Goal: Information Seeking & Learning: Learn about a topic

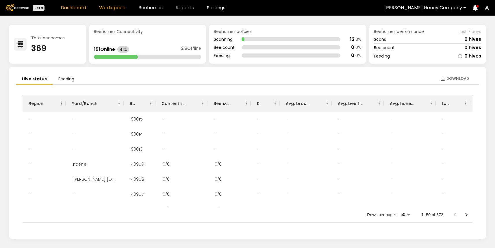
click at [121, 8] on link "Workspace" at bounding box center [112, 7] width 26 height 5
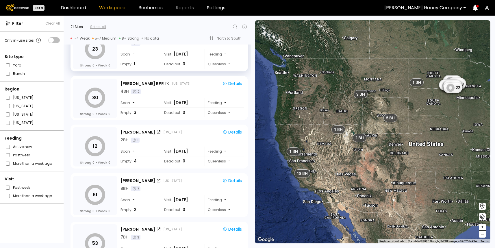
scroll to position [139, 0]
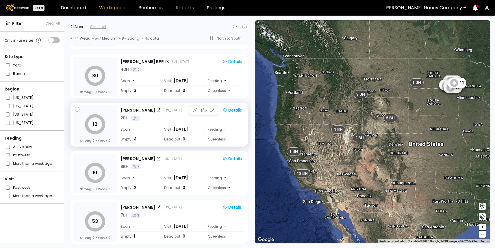
click at [169, 126] on div "Visit [DATE]" at bounding box center [181, 129] width 40 height 10
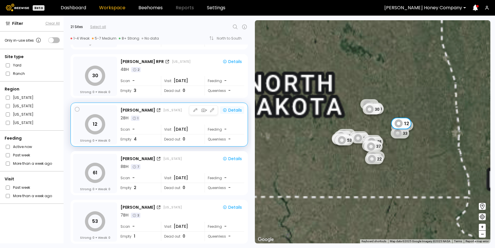
click at [239, 107] on div "Details" at bounding box center [231, 109] width 19 height 5
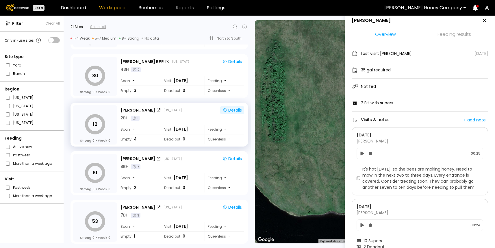
scroll to position [3, 0]
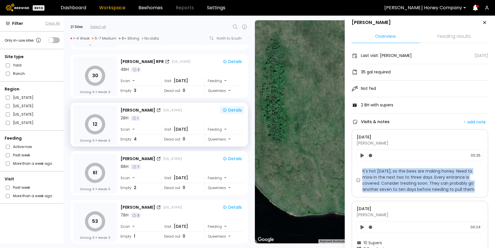
drag, startPoint x: 362, startPoint y: 170, endPoint x: 457, endPoint y: 189, distance: 96.8
click at [457, 189] on div "It's hot [DATE], so the bees are making honey. Need to mow in the next two to t…" at bounding box center [419, 180] width 126 height 24
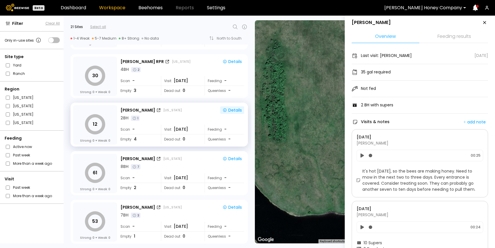
click at [453, 191] on span "It's hot [DATE], so the bees are making honey. Need to mow in the next two to t…" at bounding box center [422, 180] width 121 height 24
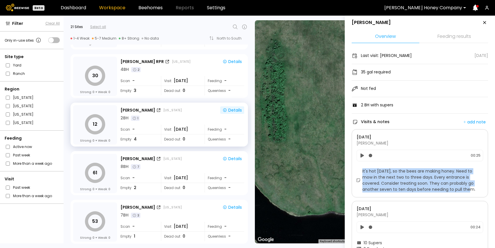
drag, startPoint x: 455, startPoint y: 191, endPoint x: 361, endPoint y: 172, distance: 96.4
click at [361, 172] on div "It's hot [DATE], so the bees are making honey. Need to mow in the next two to t…" at bounding box center [419, 180] width 126 height 24
click at [361, 171] on div "It's hot [DATE], so the bees are making honey. Need to mow in the next two to t…" at bounding box center [419, 180] width 126 height 24
drag, startPoint x: 361, startPoint y: 171, endPoint x: 423, endPoint y: 186, distance: 64.2
click at [423, 186] on div "It's hot [DATE], so the bees are making honey. Need to mow in the next two to t…" at bounding box center [419, 180] width 126 height 24
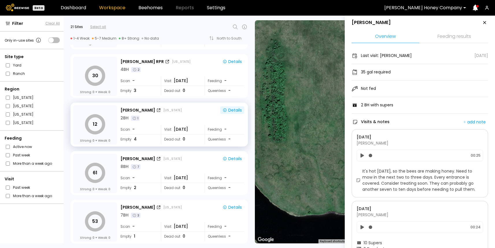
click at [453, 186] on span "It's hot [DATE], so the bees are making honey. Need to mow in the next two to t…" at bounding box center [422, 180] width 121 height 24
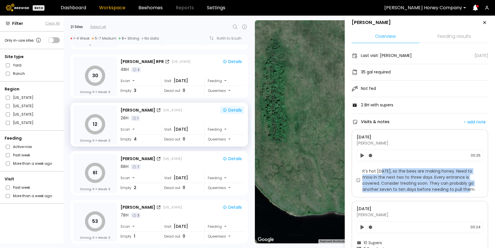
drag, startPoint x: 455, startPoint y: 187, endPoint x: 380, endPoint y: 174, distance: 76.4
click at [380, 174] on span "It's hot [DATE], so the bees are making honey. Need to mow in the next two to t…" at bounding box center [422, 180] width 121 height 24
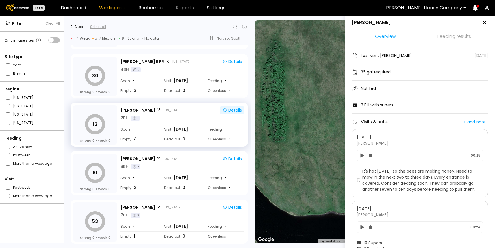
click at [370, 174] on span "It's hot [DATE], so the bees are making honey. Need to mow in the next two to t…" at bounding box center [422, 180] width 121 height 24
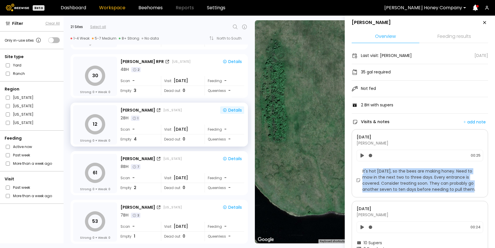
drag, startPoint x: 363, startPoint y: 173, endPoint x: 461, endPoint y: 192, distance: 100.1
click at [461, 193] on div "[DATE] [PERSON_NAME] 00:25 It's hot [DATE], so the bees are making honey. Need …" at bounding box center [419, 163] width 136 height 68
click at [461, 192] on div "[DATE] [PERSON_NAME] 00:25 It's hot [DATE], so the bees are making honey. Need …" at bounding box center [419, 163] width 136 height 68
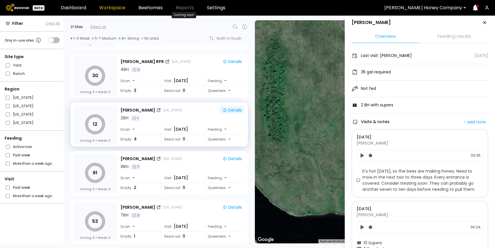
click at [184, 10] on span "Reports" at bounding box center [185, 7] width 18 height 5
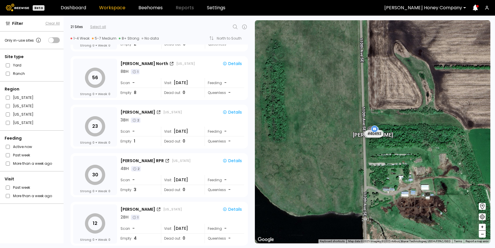
scroll to position [0, 0]
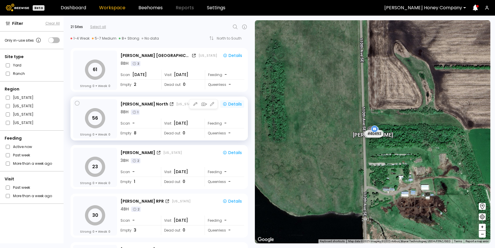
click at [234, 101] on div "Details" at bounding box center [231, 103] width 19 height 5
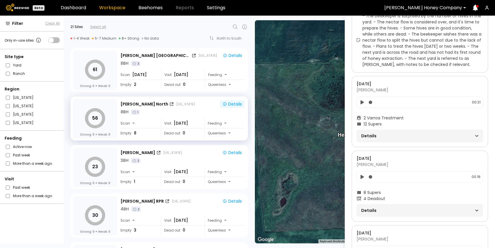
scroll to position [208, 0]
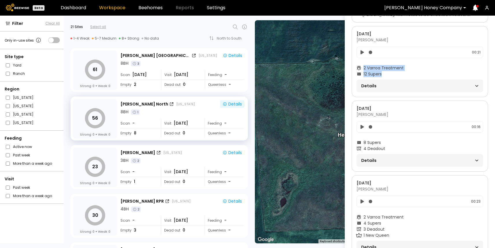
drag, startPoint x: 363, startPoint y: 67, endPoint x: 401, endPoint y: 72, distance: 38.4
click at [401, 72] on section "2 Varroa Treatment 12 Supers Details" at bounding box center [419, 78] width 126 height 27
click at [375, 74] on span "12 Supers" at bounding box center [372, 74] width 18 height 6
drag, startPoint x: 363, startPoint y: 67, endPoint x: 374, endPoint y: 67, distance: 11.0
click at [374, 67] on div "2 Varroa Treatment" at bounding box center [419, 68] width 126 height 6
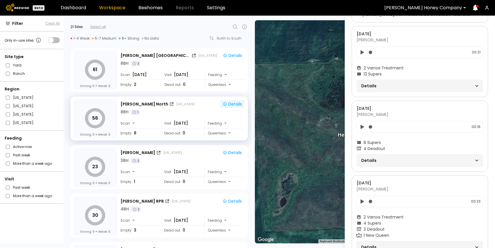
click at [364, 91] on div "Details" at bounding box center [419, 85] width 126 height 13
click at [368, 87] on span "Details" at bounding box center [390, 86] width 59 height 8
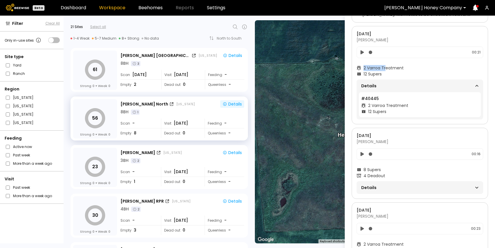
drag, startPoint x: 363, startPoint y: 67, endPoint x: 386, endPoint y: 65, distance: 22.9
click at [386, 65] on span "2 Varroa Treatment" at bounding box center [383, 68] width 40 height 6
drag, startPoint x: 364, startPoint y: 74, endPoint x: 380, endPoint y: 74, distance: 16.2
click at [380, 74] on span "12 Supers" at bounding box center [372, 74] width 18 height 6
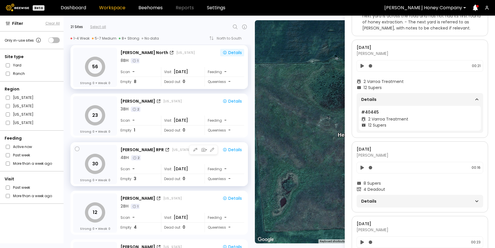
scroll to position [0, 0]
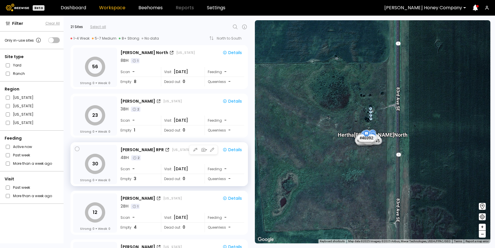
click at [179, 157] on div "4 BH 2" at bounding box center [182, 157] width 124 height 6
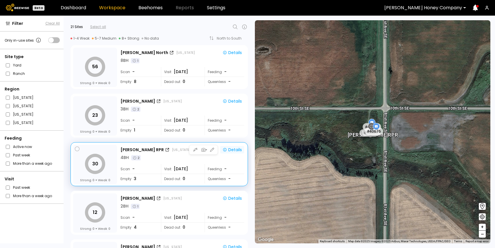
click at [237, 149] on div "Details" at bounding box center [231, 149] width 19 height 5
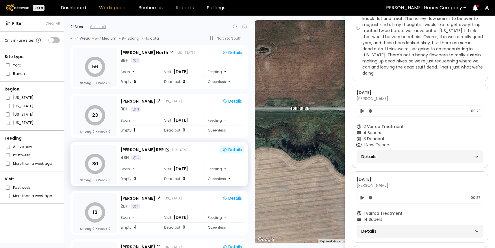
scroll to position [283, 0]
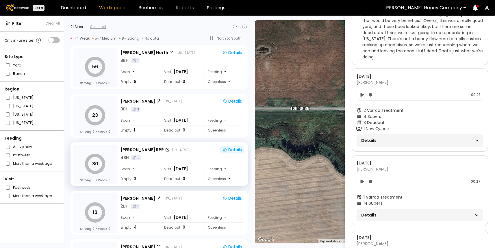
click at [377, 136] on span "Details" at bounding box center [390, 140] width 59 height 8
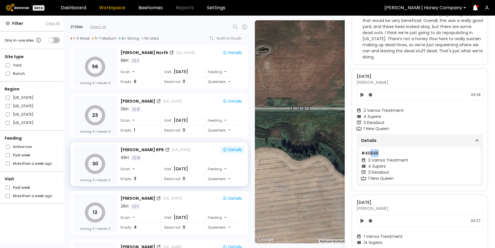
drag, startPoint x: 369, startPoint y: 147, endPoint x: 379, endPoint y: 147, distance: 9.8
click at [379, 147] on li "# 40646 2 Varroa Treatment 4 Supers 3 Deadout 1 New Queen" at bounding box center [420, 165] width 122 height 37
drag, startPoint x: 363, startPoint y: 102, endPoint x: 388, endPoint y: 123, distance: 33.0
click at [388, 123] on section "2 Varroa Treatment 4 Supers 3 Deadout 1 New Queen Details # 40646 2 Varroa Trea…" at bounding box center [419, 146] width 126 height 79
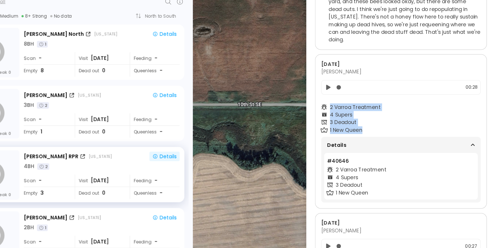
click at [364, 107] on span "2 Varroa Treatment" at bounding box center [383, 110] width 40 height 6
drag, startPoint x: 363, startPoint y: 103, endPoint x: 406, endPoint y: 100, distance: 43.1
click at [406, 100] on div "[DATE] [PERSON_NAME] 00:28 2 Varroa Treatment 4 Supers 3 Deadout 1 New Queen De…" at bounding box center [419, 129] width 136 height 122
drag, startPoint x: 363, startPoint y: 110, endPoint x: 377, endPoint y: 110, distance: 14.1
click at [377, 113] on span "4 Supers" at bounding box center [372, 116] width 18 height 6
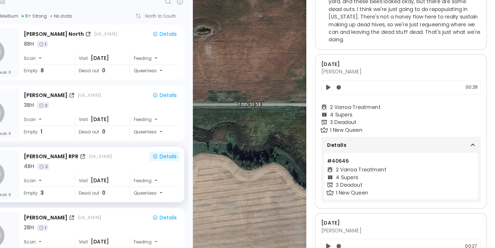
click at [365, 120] on span "3 Deadout" at bounding box center [373, 123] width 21 height 6
click at [363, 126] on span "1 New Queen" at bounding box center [376, 129] width 26 height 6
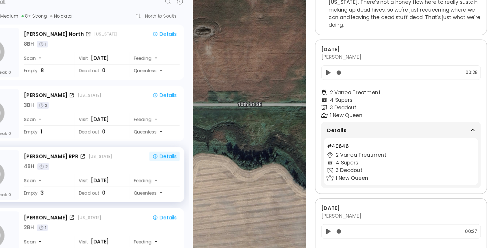
scroll to position [295, 0]
drag, startPoint x: 364, startPoint y: 98, endPoint x: 382, endPoint y: 98, distance: 18.5
click at [382, 101] on div "4 Supers" at bounding box center [419, 104] width 126 height 6
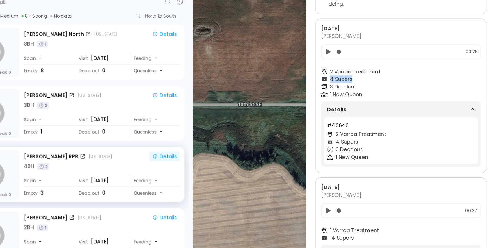
scroll to position [314, 0]
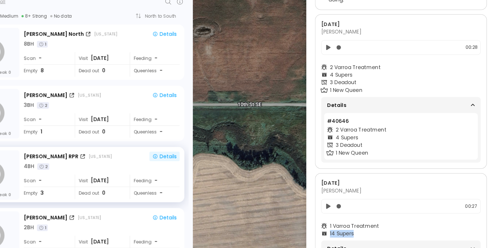
drag, startPoint x: 363, startPoint y: 203, endPoint x: 399, endPoint y: 205, distance: 35.9
click at [399, 208] on div "14 Supers" at bounding box center [419, 211] width 126 height 6
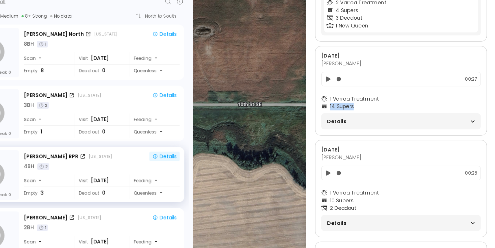
scroll to position [427, 0]
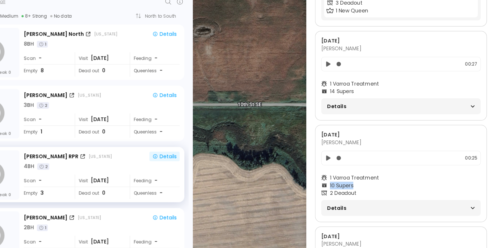
drag, startPoint x: 362, startPoint y: 167, endPoint x: 382, endPoint y: 167, distance: 19.9
click at [382, 169] on div "10 Supers" at bounding box center [419, 172] width 126 height 6
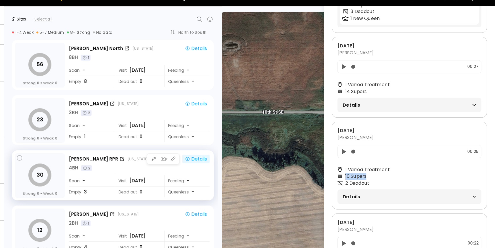
scroll to position [0, 0]
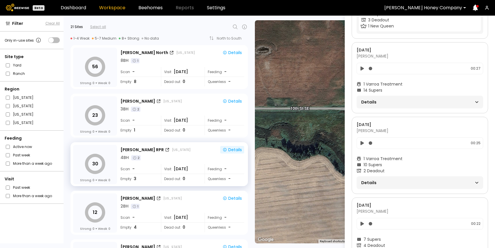
click at [383, 178] on span "Details" at bounding box center [390, 182] width 59 height 8
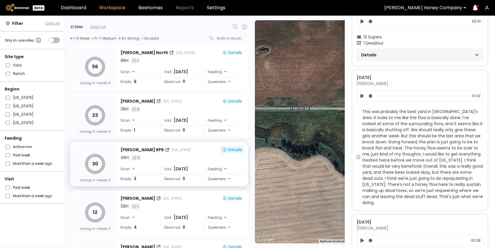
scroll to position [130, 0]
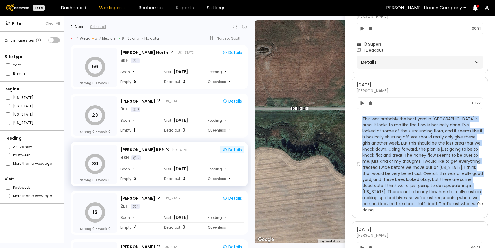
drag, startPoint x: 362, startPoint y: 117, endPoint x: 472, endPoint y: 202, distance: 139.0
click at [472, 202] on span "This was probably the best yard in [GEOGRAPHIC_DATA]'s area. It looks to me lik…" at bounding box center [422, 164] width 121 height 97
click at [424, 160] on span "This was probably the best yard in [GEOGRAPHIC_DATA]'s area. It looks to me lik…" at bounding box center [422, 164] width 121 height 97
drag, startPoint x: 363, startPoint y: 118, endPoint x: 477, endPoint y: 204, distance: 142.9
click at [477, 204] on span "This was probably the best yard in [GEOGRAPHIC_DATA]'s area. It looks to me lik…" at bounding box center [422, 164] width 121 height 97
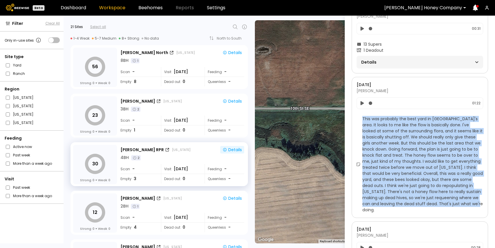
click at [477, 204] on span "This was probably the best yard in [GEOGRAPHIC_DATA]'s area. It looks to me lik…" at bounding box center [422, 164] width 121 height 97
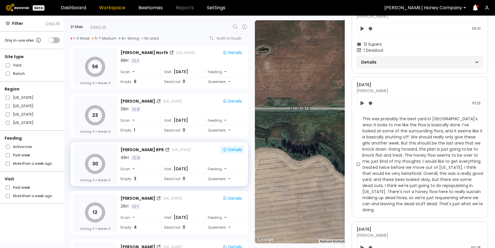
click at [471, 202] on span "This was probably the best yard in [GEOGRAPHIC_DATA]'s area. It looks to me lik…" at bounding box center [422, 164] width 121 height 97
click at [476, 184] on span "This was probably the best yard in [GEOGRAPHIC_DATA]'s area. It looks to me lik…" at bounding box center [422, 164] width 121 height 97
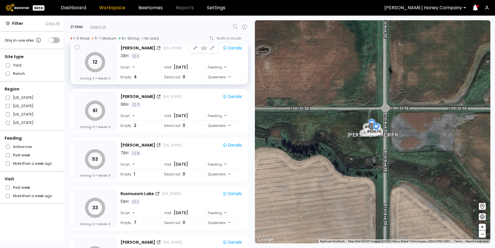
scroll to position [0, 0]
click at [179, 56] on div "2 BH 1" at bounding box center [182, 56] width 124 height 6
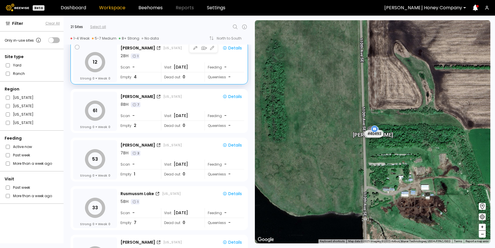
click at [178, 57] on div "2 BH 1" at bounding box center [182, 56] width 124 height 6
click at [236, 46] on div "Details" at bounding box center [231, 47] width 19 height 5
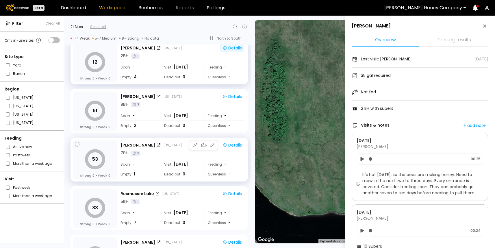
click at [175, 153] on div "7 BH 3" at bounding box center [182, 153] width 124 height 6
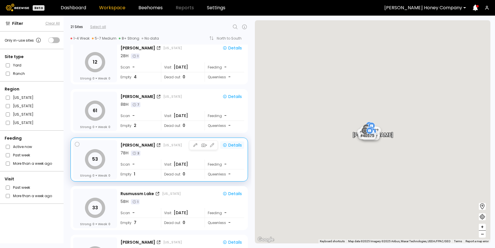
click at [238, 144] on div "Details" at bounding box center [231, 144] width 19 height 5
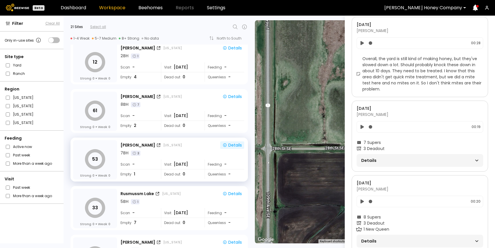
scroll to position [111, 0]
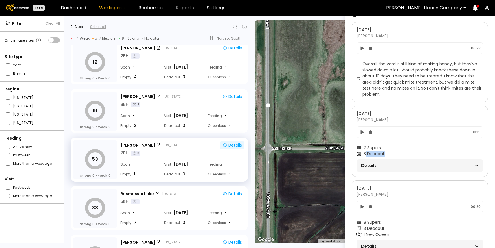
drag, startPoint x: 366, startPoint y: 153, endPoint x: 392, endPoint y: 153, distance: 26.0
click at [392, 153] on div "3 Deadout" at bounding box center [419, 154] width 126 height 6
click at [383, 165] on span "Details" at bounding box center [390, 165] width 59 height 8
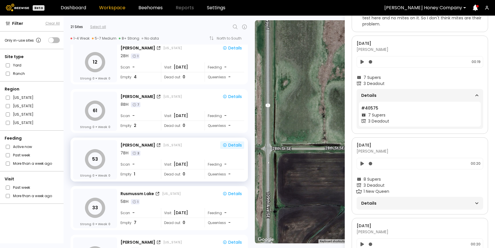
scroll to position [182, 0]
drag, startPoint x: 363, startPoint y: 184, endPoint x: 387, endPoint y: 185, distance: 24.0
click at [387, 185] on div "3 Deadout" at bounding box center [419, 183] width 126 height 6
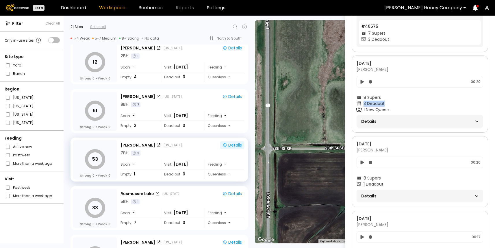
scroll to position [264, 0]
drag, startPoint x: 364, startPoint y: 182, endPoint x: 381, endPoint y: 182, distance: 17.6
click at [377, 182] on span "1 Deadout" at bounding box center [373, 183] width 20 height 6
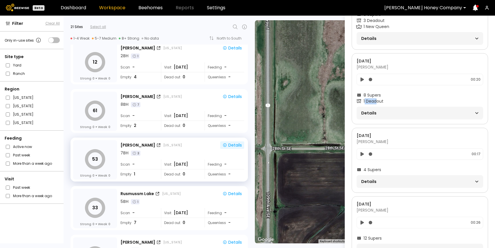
scroll to position [351, 0]
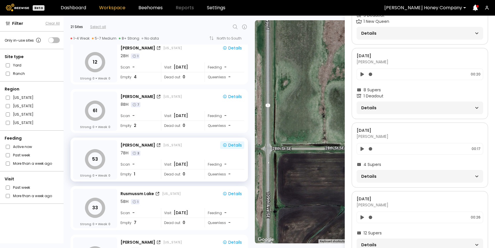
click at [381, 174] on span "Details" at bounding box center [390, 176] width 59 height 8
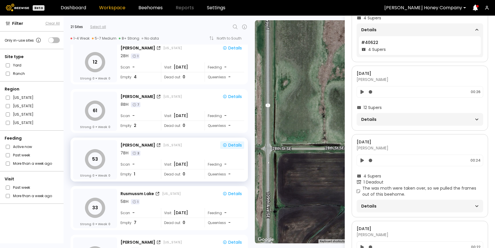
scroll to position [507, 0]
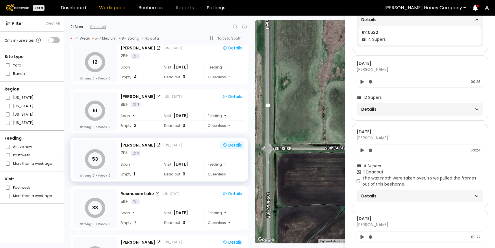
click at [370, 192] on span "Details" at bounding box center [390, 196] width 59 height 8
click at [370, 194] on span "Details" at bounding box center [390, 196] width 59 height 8
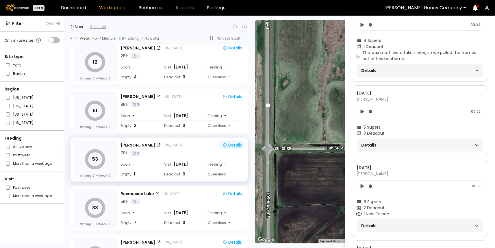
scroll to position [632, 0]
click at [368, 144] on span "Details" at bounding box center [390, 145] width 59 height 8
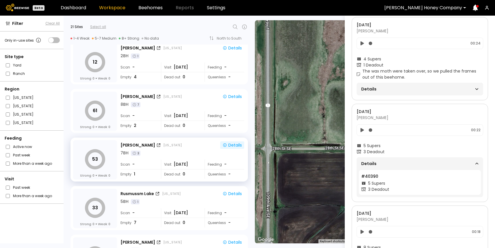
scroll to position [613, 0]
click at [372, 94] on div "Details" at bounding box center [419, 89] width 126 height 13
click at [376, 90] on span "Details" at bounding box center [390, 89] width 59 height 8
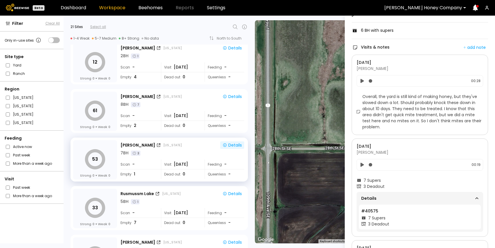
scroll to position [95, 0]
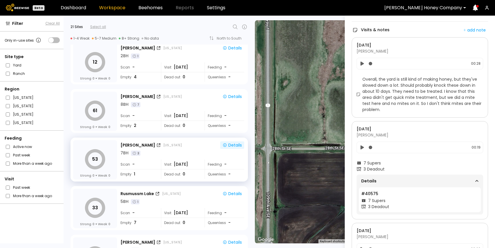
click at [373, 180] on span "Details" at bounding box center [390, 181] width 59 height 8
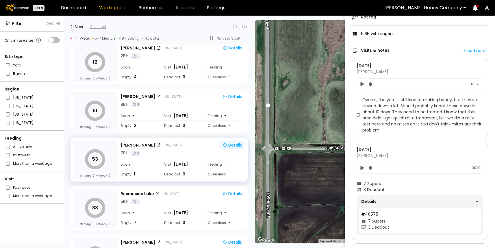
scroll to position [72, 0]
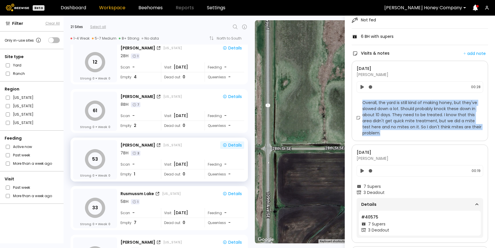
drag, startPoint x: 363, startPoint y: 101, endPoint x: 399, endPoint y: 131, distance: 46.9
click at [399, 131] on span "Overall, the yard is still kind of making honey, but they've slowed down a lot.…" at bounding box center [422, 118] width 121 height 36
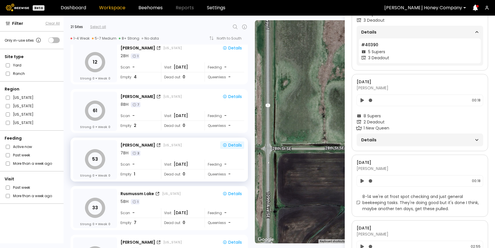
scroll to position [847, 0]
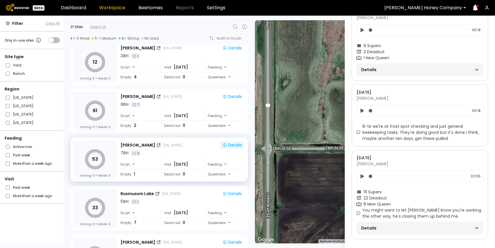
click at [372, 221] on div "Details" at bounding box center [419, 227] width 126 height 13
click at [372, 224] on span "Details" at bounding box center [390, 228] width 59 height 8
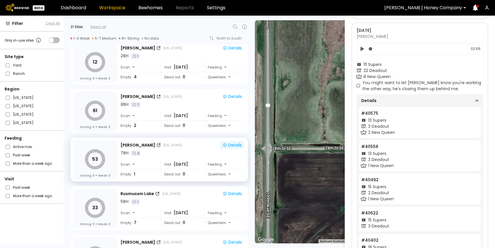
scroll to position [970, 0]
click at [365, 113] on span "# 40575" at bounding box center [369, 114] width 17 height 6
click at [368, 145] on span "# 40558" at bounding box center [369, 147] width 17 height 6
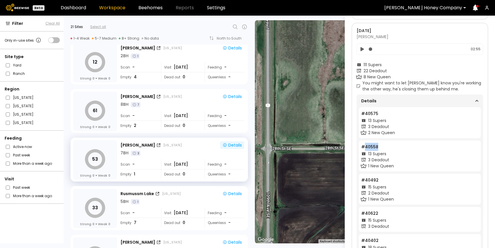
click at [368, 145] on span "# 40558" at bounding box center [369, 147] width 17 height 6
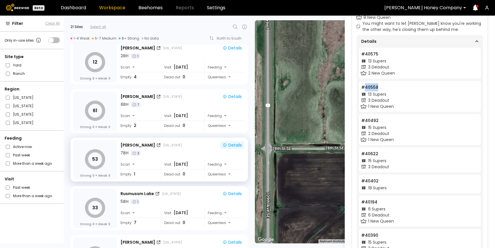
scroll to position [1022, 0]
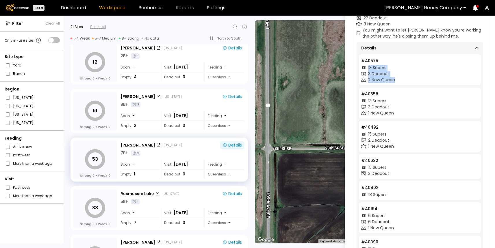
drag, startPoint x: 368, startPoint y: 67, endPoint x: 395, endPoint y: 79, distance: 30.1
click at [395, 79] on li "# 40575 13 Supers 3 Deadout 2 New Queen" at bounding box center [420, 69] width 122 height 31
click at [383, 71] on span "3 Deadout" at bounding box center [378, 74] width 21 height 6
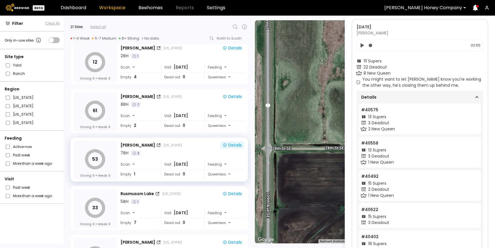
scroll to position [969, 0]
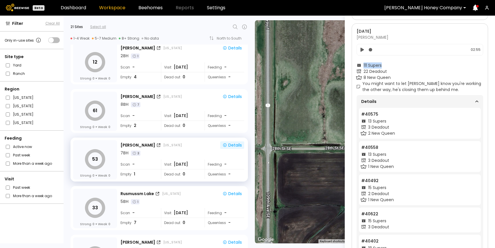
drag, startPoint x: 364, startPoint y: 65, endPoint x: 383, endPoint y: 65, distance: 19.9
click at [383, 65] on div "111 Supers" at bounding box center [419, 65] width 126 height 6
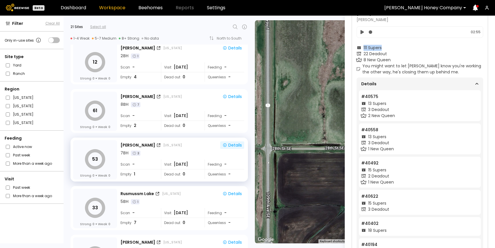
scroll to position [977, 0]
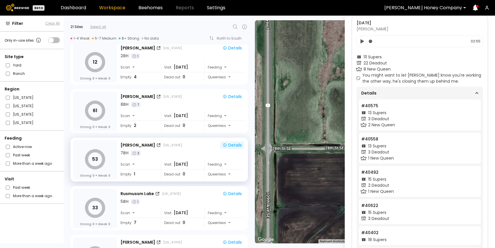
click at [367, 67] on span "8 New Queen" at bounding box center [376, 69] width 27 height 6
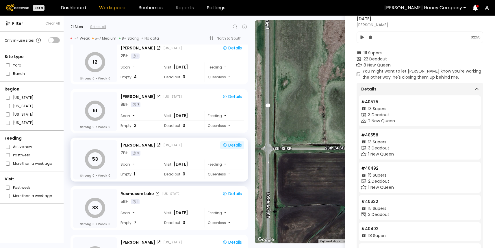
scroll to position [982, 0]
click at [372, 113] on span "3 Deadout" at bounding box center [378, 114] width 21 height 6
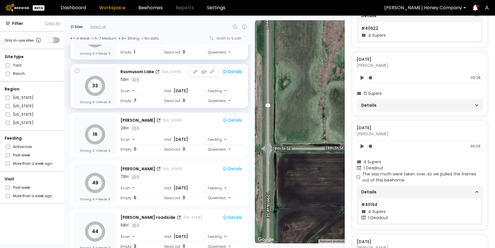
scroll to position [0, 0]
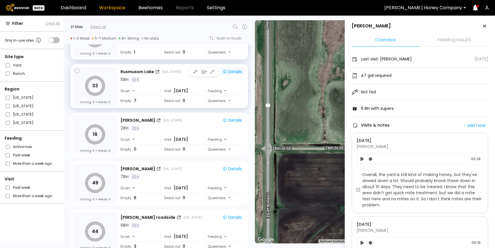
click at [235, 70] on div "Details" at bounding box center [231, 71] width 19 height 5
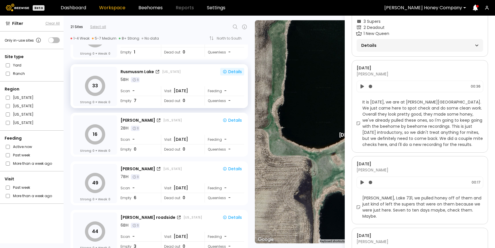
scroll to position [654, 0]
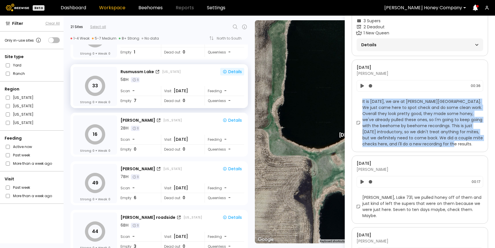
drag, startPoint x: 362, startPoint y: 100, endPoint x: 466, endPoint y: 146, distance: 114.0
click at [466, 146] on div "It is [DATE], we are at [PERSON_NAME][GEOGRAPHIC_DATA]. We just came here to sp…" at bounding box center [419, 122] width 126 height 49
click at [448, 146] on span "It is [DATE], we are at [PERSON_NAME][GEOGRAPHIC_DATA]. We just came here to sp…" at bounding box center [422, 122] width 121 height 49
drag, startPoint x: 363, startPoint y: 98, endPoint x: 469, endPoint y: 143, distance: 115.0
click at [469, 143] on span "It is [DATE], we are at [PERSON_NAME][GEOGRAPHIC_DATA]. We just came here to sp…" at bounding box center [422, 122] width 121 height 49
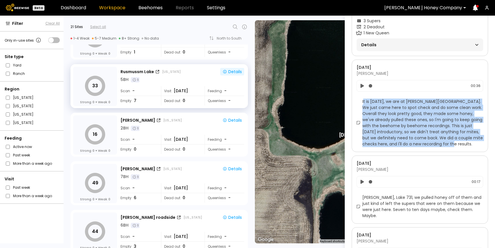
click at [459, 145] on span "It is [DATE], we are at [PERSON_NAME][GEOGRAPHIC_DATA]. We just came here to sp…" at bounding box center [422, 122] width 121 height 49
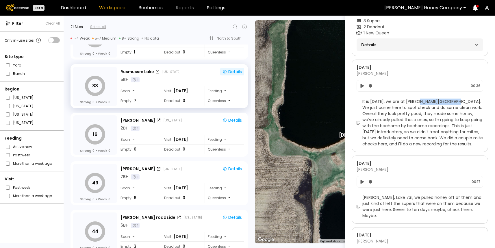
drag, startPoint x: 418, startPoint y: 101, endPoint x: 454, endPoint y: 102, distance: 36.1
click at [454, 102] on span "It is [DATE], we are at [PERSON_NAME][GEOGRAPHIC_DATA]. We just came here to sp…" at bounding box center [422, 122] width 121 height 49
click at [436, 103] on span "It is [DATE], we are at [PERSON_NAME][GEOGRAPHIC_DATA]. We just came here to sp…" at bounding box center [422, 122] width 121 height 49
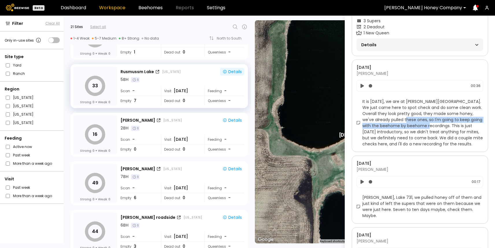
drag, startPoint x: 400, startPoint y: 119, endPoint x: 433, endPoint y: 126, distance: 33.9
click at [433, 126] on span "It is [DATE], we are at [PERSON_NAME][GEOGRAPHIC_DATA]. We just came here to sp…" at bounding box center [422, 122] width 121 height 49
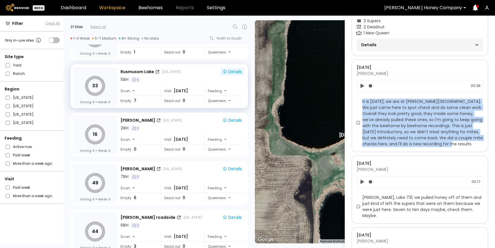
drag, startPoint x: 454, startPoint y: 145, endPoint x: 362, endPoint y: 103, distance: 100.8
click at [362, 103] on span "It is [DATE], we are at [PERSON_NAME][GEOGRAPHIC_DATA]. We just came here to sp…" at bounding box center [422, 122] width 121 height 49
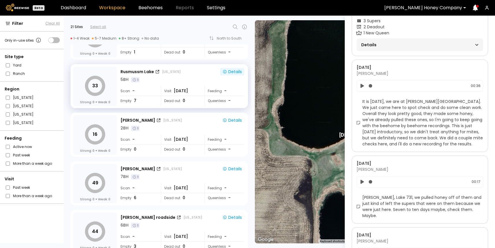
click at [460, 143] on span "It is [DATE], we are at [PERSON_NAME][GEOGRAPHIC_DATA]. We just came here to sp…" at bounding box center [422, 122] width 121 height 49
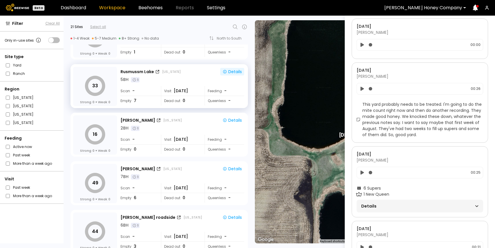
scroll to position [64, 0]
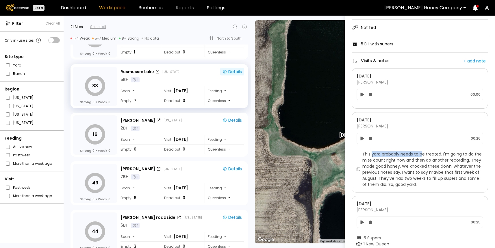
drag, startPoint x: 371, startPoint y: 155, endPoint x: 422, endPoint y: 154, distance: 51.7
click at [422, 154] on span "This yard probably needs to be treated. I'm going to do the mite count right no…" at bounding box center [422, 169] width 121 height 36
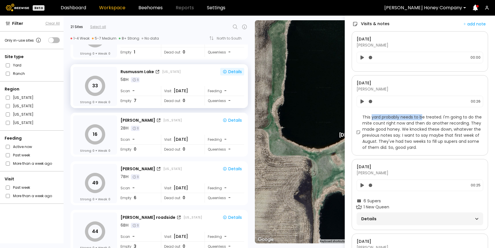
scroll to position [102, 0]
drag, startPoint x: 442, startPoint y: 116, endPoint x: 362, endPoint y: 118, distance: 80.0
click at [362, 118] on span "This yard probably needs to be treated. I'm going to do the mite count right no…" at bounding box center [422, 131] width 121 height 36
drag, startPoint x: 398, startPoint y: 122, endPoint x: 464, endPoint y: 120, distance: 65.3
click at [464, 120] on span "This yard probably needs to be treated. I'm going to do the mite count right no…" at bounding box center [422, 131] width 121 height 36
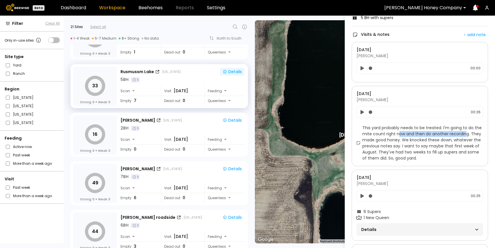
scroll to position [86, 0]
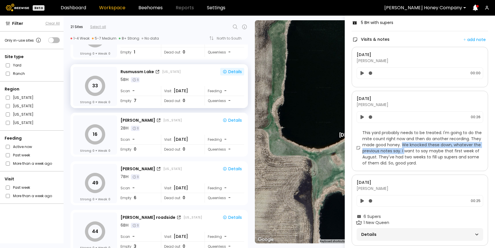
drag, startPoint x: 402, startPoint y: 146, endPoint x: 404, endPoint y: 150, distance: 4.8
click at [404, 150] on span "This yard probably needs to be treated. I'm going to do the mite count right no…" at bounding box center [422, 148] width 121 height 36
click at [404, 151] on span "This yard probably needs to be treated. I'm going to do the mite count right no…" at bounding box center [422, 148] width 121 height 36
drag, startPoint x: 402, startPoint y: 145, endPoint x: 400, endPoint y: 151, distance: 6.2
click at [400, 151] on span "This yard probably needs to be treated. I'm going to do the mite count right no…" at bounding box center [422, 148] width 121 height 36
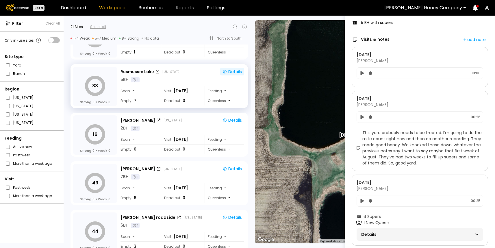
click at [437, 152] on span "This yard probably needs to be treated. I'm going to do the mite count right no…" at bounding box center [422, 148] width 121 height 36
drag, startPoint x: 381, startPoint y: 158, endPoint x: 416, endPoint y: 162, distance: 35.1
click at [416, 162] on span "This yard probably needs to be treated. I'm going to do the mite count right no…" at bounding box center [422, 148] width 121 height 36
click at [424, 164] on span "This yard probably needs to be treated. I'm going to do the mite count right no…" at bounding box center [422, 148] width 121 height 36
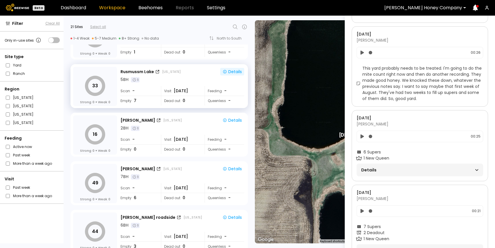
scroll to position [164, 0]
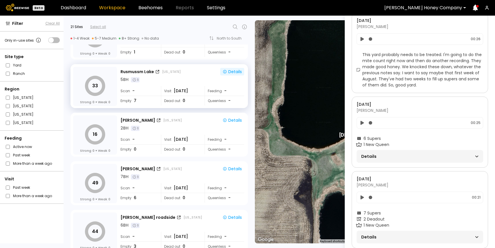
click at [396, 156] on span "Details" at bounding box center [390, 156] width 59 height 8
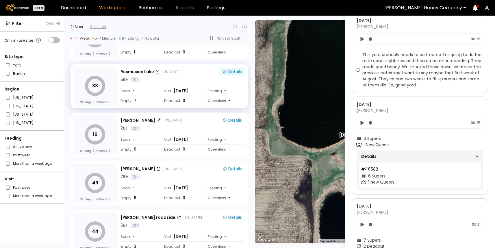
click at [396, 156] on span "Details" at bounding box center [390, 156] width 59 height 8
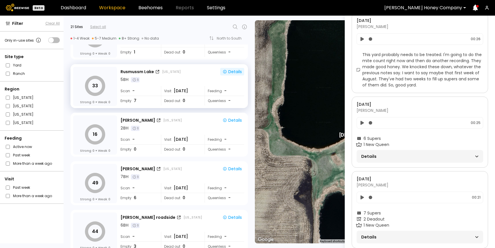
click at [396, 156] on span "Details" at bounding box center [390, 156] width 59 height 8
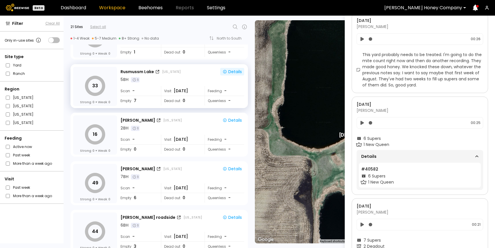
click at [383, 155] on span "Details" at bounding box center [390, 156] width 59 height 8
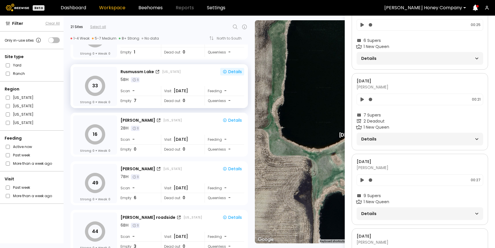
scroll to position [277, 0]
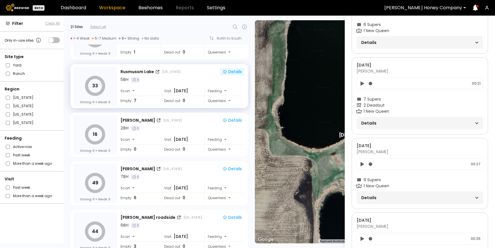
click at [383, 195] on span "Details" at bounding box center [390, 197] width 59 height 8
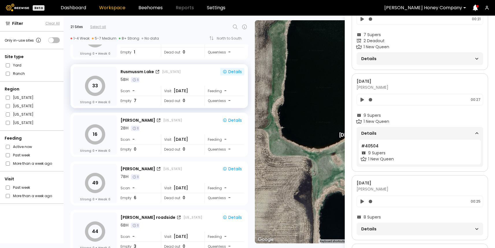
scroll to position [349, 0]
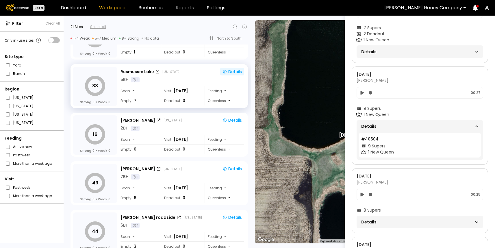
click at [370, 127] on span "Details" at bounding box center [390, 126] width 59 height 8
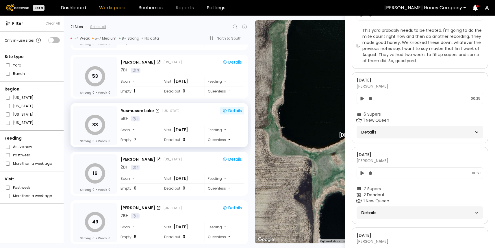
scroll to position [179, 0]
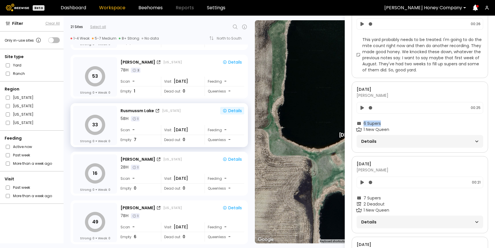
drag, startPoint x: 364, startPoint y: 123, endPoint x: 391, endPoint y: 123, distance: 27.1
click at [391, 123] on div "6 Supers" at bounding box center [419, 123] width 126 height 6
drag, startPoint x: 363, startPoint y: 198, endPoint x: 382, endPoint y: 195, distance: 19.2
click at [382, 195] on div "7 Supers" at bounding box center [419, 198] width 126 height 6
drag, startPoint x: 364, startPoint y: 204, endPoint x: 385, endPoint y: 204, distance: 21.9
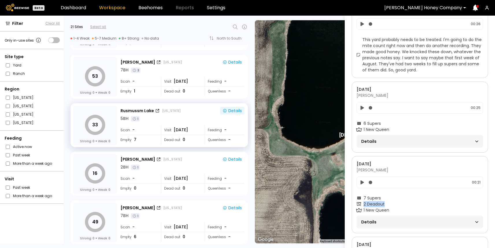
click at [385, 204] on div "2 Deadout" at bounding box center [419, 204] width 126 height 6
click at [371, 210] on span "1 New Queen" at bounding box center [376, 210] width 26 height 6
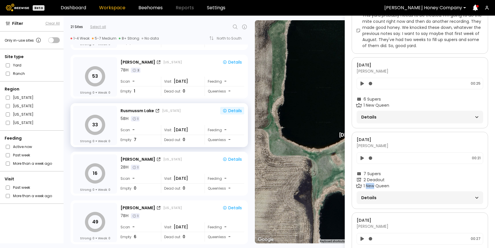
scroll to position [209, 0]
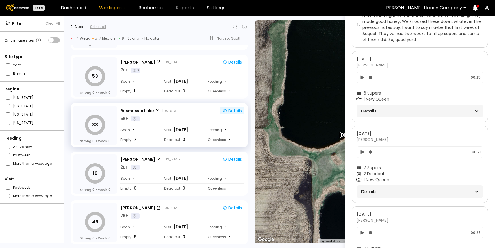
click at [368, 174] on span "2 Deadout" at bounding box center [373, 174] width 21 height 6
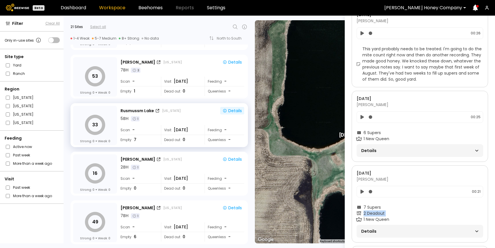
scroll to position [186, 0]
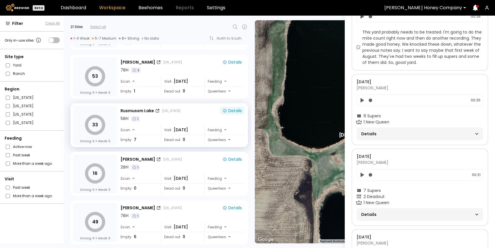
click at [402, 135] on span "Details" at bounding box center [390, 134] width 59 height 8
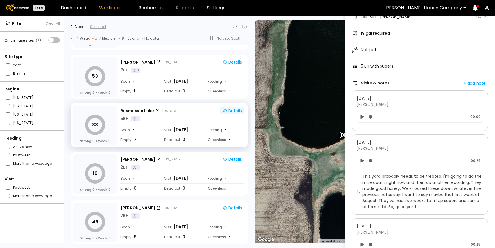
scroll to position [0, 0]
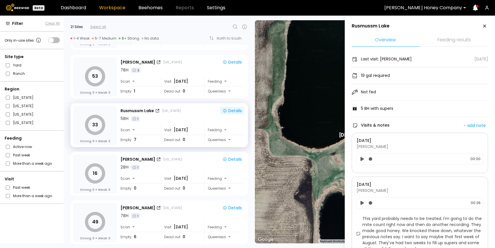
click at [483, 24] on icon at bounding box center [484, 26] width 7 height 7
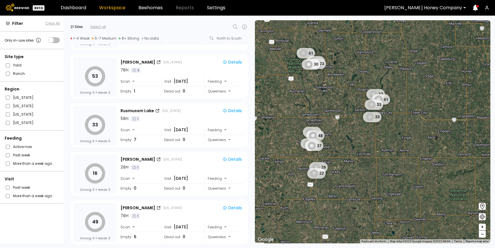
drag, startPoint x: 334, startPoint y: 148, endPoint x: 372, endPoint y: 148, distance: 37.5
click at [372, 148] on div "1 BH 1 BH 1 BH 1 BH 33 12 61 53 6 BH 2 BH 61 56 23 30 48 48 47 37 26 22 2 BH 2 …" at bounding box center [372, 131] width 235 height 223
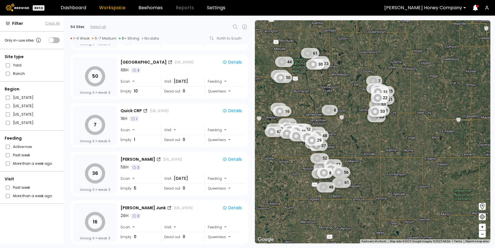
drag, startPoint x: 341, startPoint y: 124, endPoint x: 354, endPoint y: 124, distance: 13.3
click at [354, 124] on div "1 BH 1 BH 1 BH 1 BH 33 12 61 53 6 BH 2 BH 61 56 23 30 48 48 47 37 26 22 2 BH 2 …" at bounding box center [372, 131] width 235 height 223
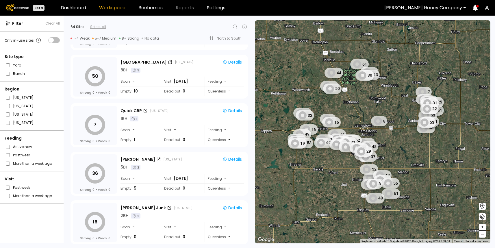
drag, startPoint x: 330, startPoint y: 120, endPoint x: 359, endPoint y: 131, distance: 31.2
click at [359, 131] on div "1 BH 1 BH 1 BH 1 BH 33 12 61 53 6 BH 2 BH 61 56 23 30 48 48 47 37 26 22 2 BH 2 …" at bounding box center [372, 131] width 235 height 223
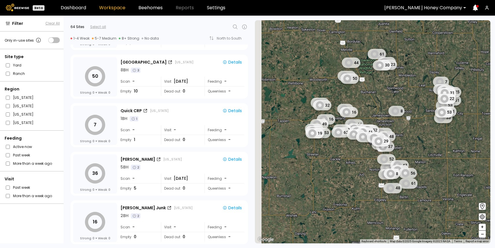
drag, startPoint x: 330, startPoint y: 107, endPoint x: 349, endPoint y: 96, distance: 20.8
click at [349, 96] on div "1 BH 1 BH 1 BH 1 BH 33 12 61 53 6 BH 2 BH 61 56 23 30 48 48 47 37 26 22 2 BH 2 …" at bounding box center [372, 131] width 235 height 223
